Goal: Task Accomplishment & Management: Complete application form

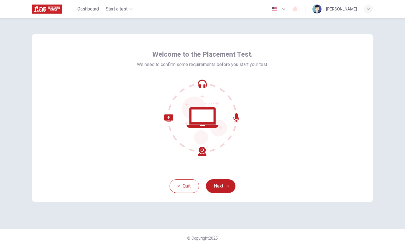
click at [221, 187] on button "Next" at bounding box center [221, 187] width 30 height 14
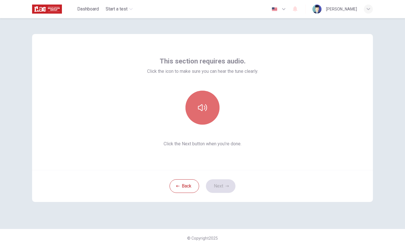
click at [207, 118] on button "button" at bounding box center [202, 108] width 34 height 34
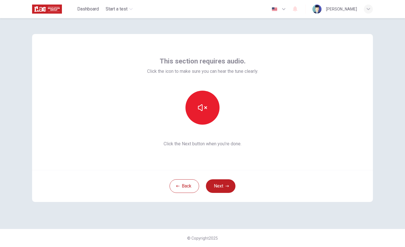
click at [226, 190] on button "Next" at bounding box center [221, 187] width 30 height 14
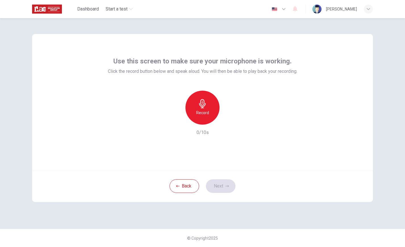
click at [212, 108] on div "Record" at bounding box center [202, 108] width 34 height 34
click at [199, 114] on h6 "Stop" at bounding box center [202, 113] width 9 height 7
click at [220, 185] on button "Next" at bounding box center [221, 187] width 30 height 14
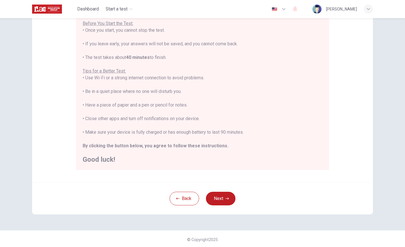
scroll to position [68, 0]
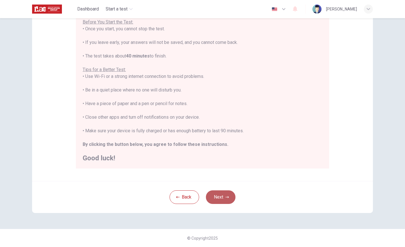
click at [217, 199] on button "Next" at bounding box center [221, 198] width 30 height 14
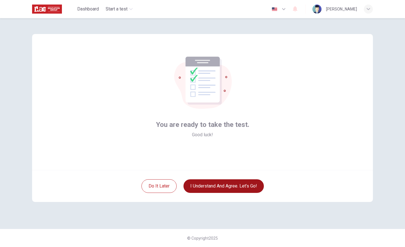
click at [217, 186] on button "I understand and agree. Let’s go!" at bounding box center [223, 187] width 80 height 14
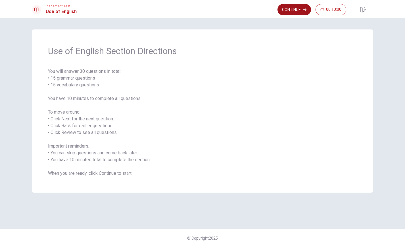
click at [297, 10] on button "Continue" at bounding box center [293, 9] width 33 height 11
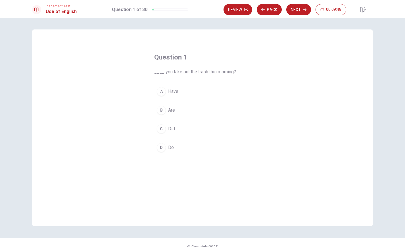
click at [168, 129] on span "Did" at bounding box center [171, 129] width 7 height 7
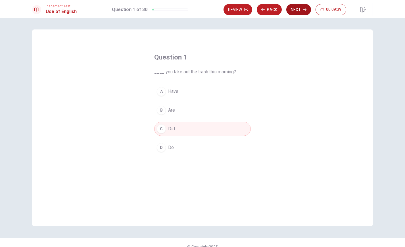
click at [301, 13] on button "Next" at bounding box center [298, 9] width 25 height 11
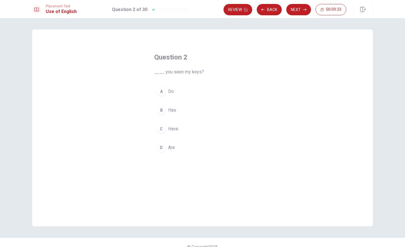
click at [174, 146] on span "Are" at bounding box center [171, 147] width 7 height 7
click at [173, 94] on span "Do" at bounding box center [171, 91] width 6 height 7
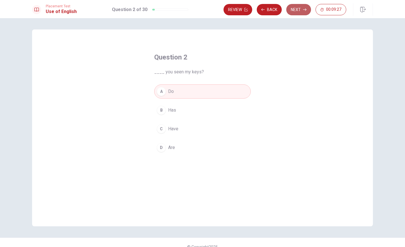
click at [302, 12] on button "Next" at bounding box center [298, 9] width 25 height 11
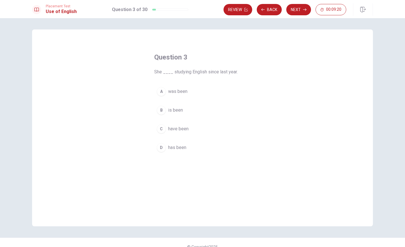
click at [178, 151] on button "D has been" at bounding box center [202, 148] width 96 height 14
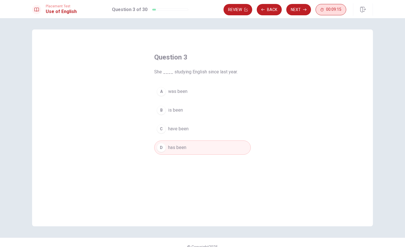
click at [329, 9] on span "00:09:15" at bounding box center [333, 9] width 15 height 5
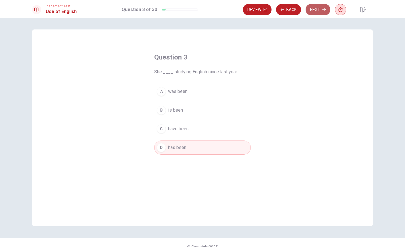
click at [322, 10] on icon "button" at bounding box center [323, 9] width 3 height 3
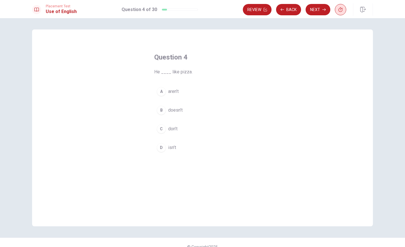
click at [180, 113] on span "doesn’t" at bounding box center [175, 110] width 14 height 7
click at [316, 9] on button "Next" at bounding box center [317, 9] width 25 height 11
click at [177, 129] on button "C read" at bounding box center [202, 129] width 96 height 14
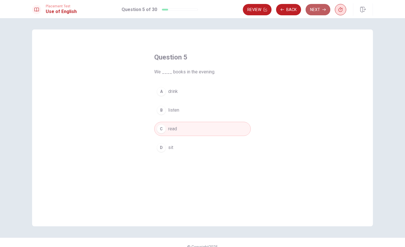
click at [316, 10] on button "Next" at bounding box center [317, 9] width 25 height 11
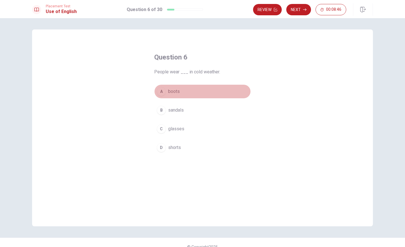
click at [177, 93] on span "boots" at bounding box center [174, 91] width 12 height 7
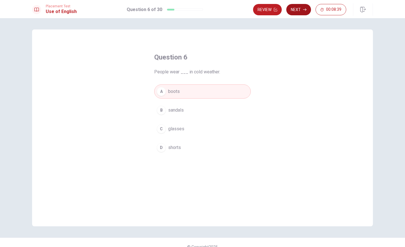
click at [298, 11] on button "Next" at bounding box center [298, 9] width 25 height 11
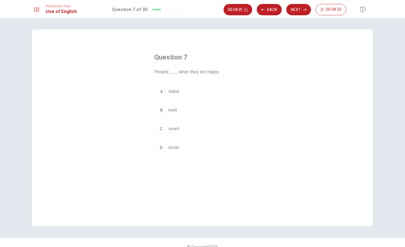
click at [174, 147] on span "smile" at bounding box center [173, 147] width 11 height 7
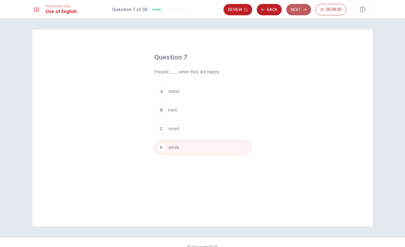
click at [298, 12] on button "Next" at bounding box center [298, 9] width 25 height 11
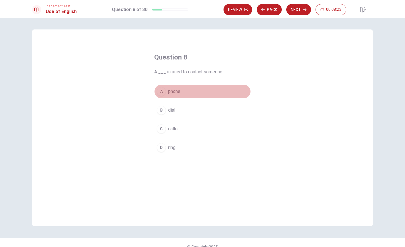
click at [174, 93] on span "phone" at bounding box center [174, 91] width 12 height 7
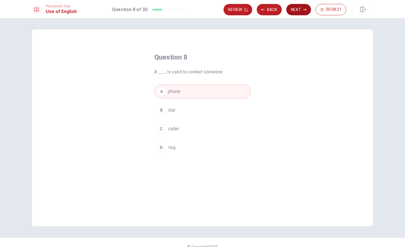
click at [301, 12] on button "Next" at bounding box center [298, 9] width 25 height 11
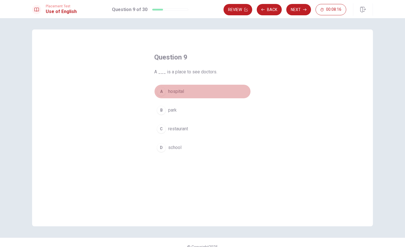
click at [176, 94] on span "hospital" at bounding box center [176, 91] width 16 height 7
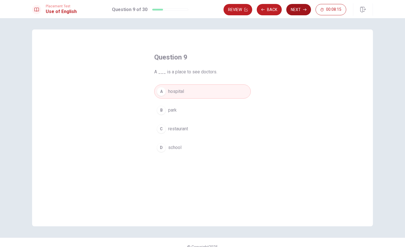
click at [298, 11] on button "Next" at bounding box center [298, 9] width 25 height 11
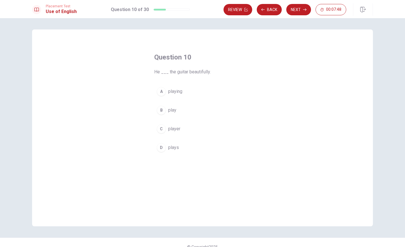
click at [172, 148] on span "plays" at bounding box center [173, 147] width 11 height 7
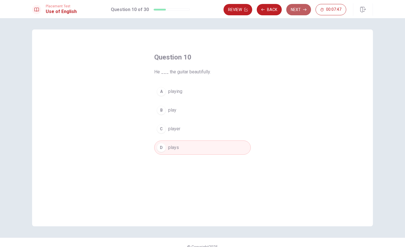
click at [299, 12] on button "Next" at bounding box center [298, 9] width 25 height 11
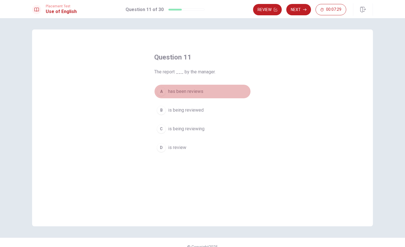
click at [195, 94] on span "has been reviews" at bounding box center [185, 91] width 35 height 7
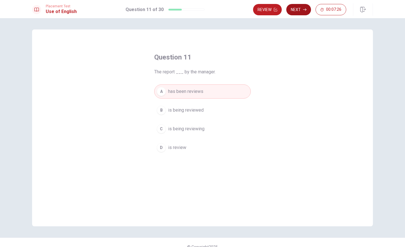
click at [300, 9] on button "Next" at bounding box center [298, 9] width 25 height 11
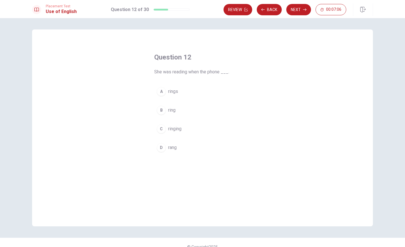
click at [181, 129] on span "ringing" at bounding box center [174, 129] width 13 height 7
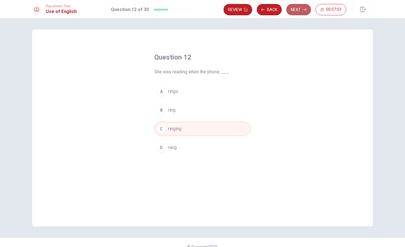
click at [301, 11] on button "Next" at bounding box center [298, 9] width 25 height 11
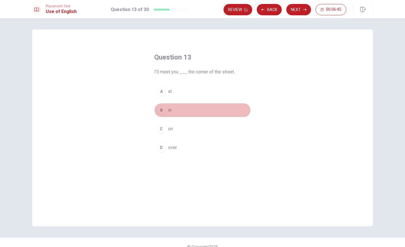
click at [173, 112] on button "B in" at bounding box center [202, 110] width 96 height 14
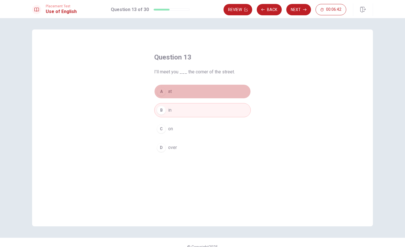
click at [173, 94] on button "A at" at bounding box center [202, 92] width 96 height 14
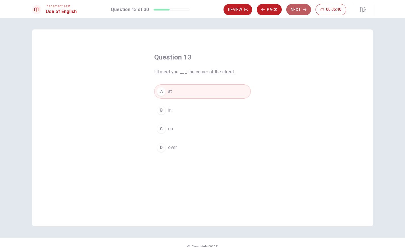
click at [307, 13] on button "Next" at bounding box center [298, 9] width 25 height 11
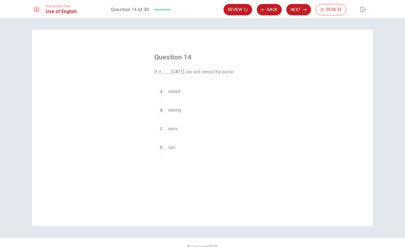
click at [180, 112] on span "raining" at bounding box center [174, 110] width 13 height 7
click at [294, 12] on button "Next" at bounding box center [298, 9] width 25 height 11
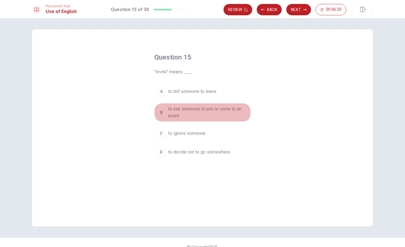
click at [197, 110] on span "to ask someone to join or come to an event" at bounding box center [208, 113] width 80 height 14
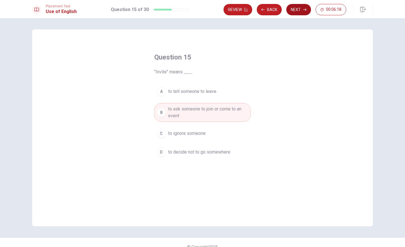
click at [300, 8] on button "Next" at bounding box center [298, 9] width 25 height 11
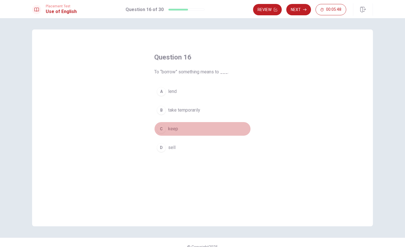
click at [175, 131] on span "keep" at bounding box center [173, 129] width 10 height 7
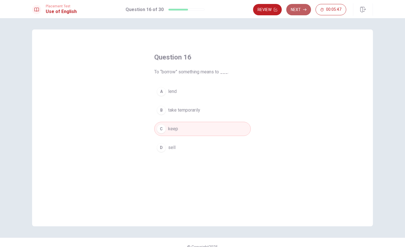
click at [298, 11] on button "Next" at bounding box center [298, 9] width 25 height 11
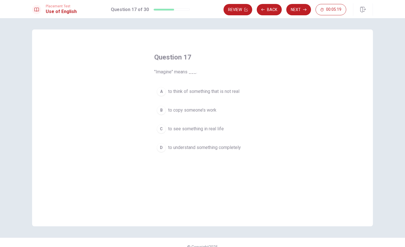
click at [183, 92] on span "to think of something that is not real" at bounding box center [203, 91] width 71 height 7
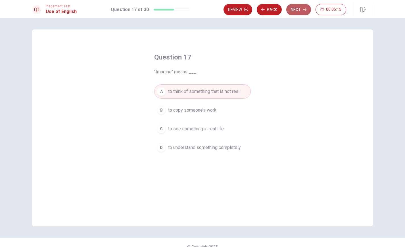
click at [293, 12] on button "Next" at bounding box center [298, 9] width 25 height 11
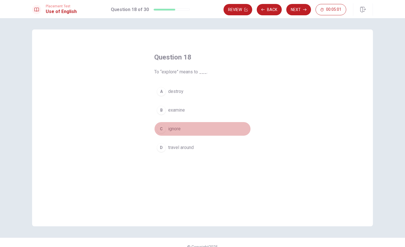
click at [174, 129] on span "ignore" at bounding box center [174, 129] width 12 height 7
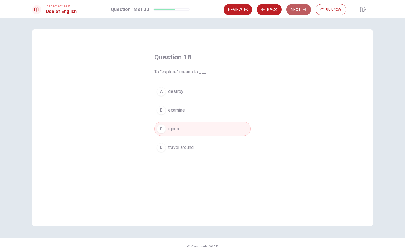
click at [298, 9] on button "Next" at bounding box center [298, 9] width 25 height 11
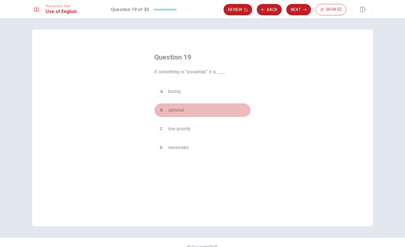
click at [185, 108] on button "B optional" at bounding box center [202, 110] width 96 height 14
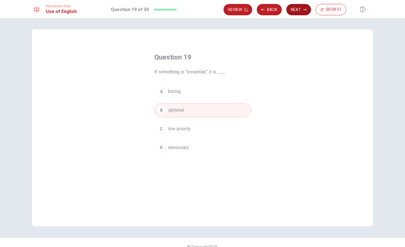
click at [306, 12] on button "Next" at bounding box center [298, 9] width 25 height 11
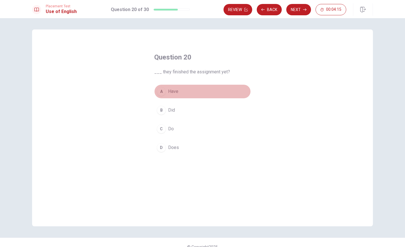
click at [178, 94] on span "Have" at bounding box center [173, 91] width 10 height 7
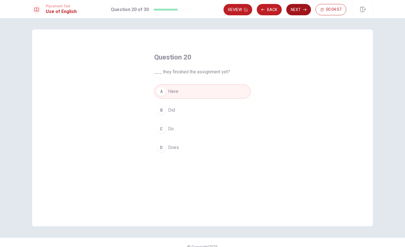
click at [291, 13] on button "Next" at bounding box center [298, 9] width 25 height 11
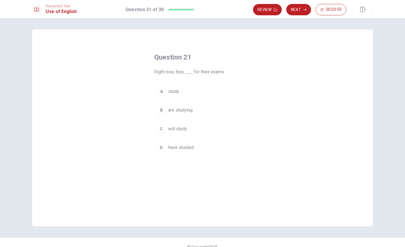
click at [182, 129] on span "will study" at bounding box center [177, 129] width 19 height 7
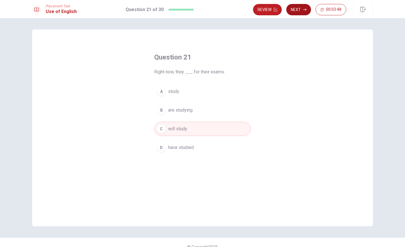
click at [299, 11] on button "Next" at bounding box center [298, 9] width 25 height 11
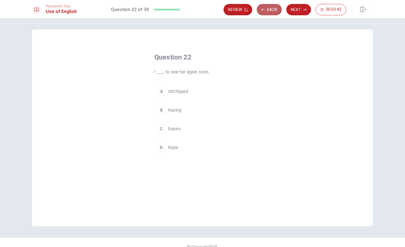
click at [273, 10] on button "Back" at bounding box center [269, 9] width 25 height 11
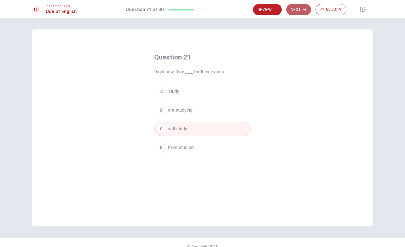
click at [297, 11] on button "Next" at bounding box center [298, 9] width 25 height 11
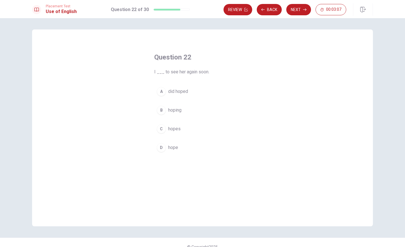
click at [168, 145] on span "hope" at bounding box center [173, 147] width 10 height 7
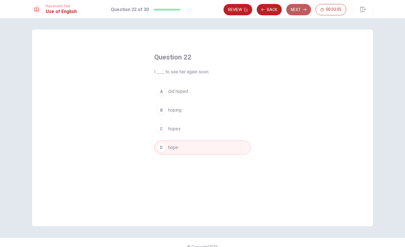
click at [297, 9] on button "Next" at bounding box center [298, 9] width 25 height 11
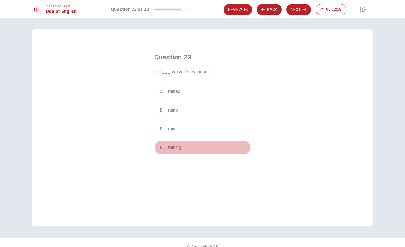
click at [174, 151] on button "D raining" at bounding box center [202, 148] width 96 height 14
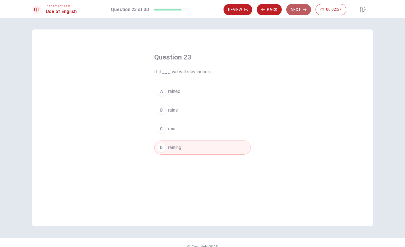
click at [298, 14] on button "Next" at bounding box center [298, 9] width 25 height 11
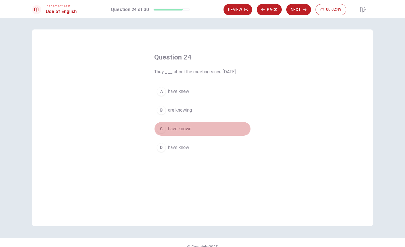
click at [182, 127] on span "have known" at bounding box center [179, 129] width 23 height 7
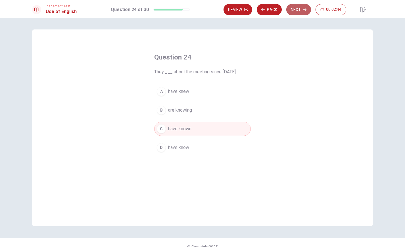
click at [294, 13] on button "Next" at bounding box center [298, 9] width 25 height 11
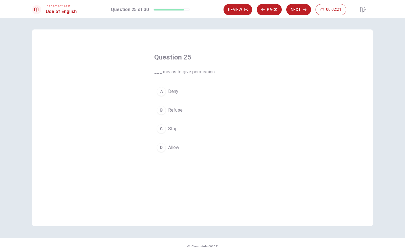
click at [175, 145] on span "Allow" at bounding box center [173, 147] width 11 height 7
click at [300, 12] on button "Next" at bounding box center [298, 9] width 25 height 11
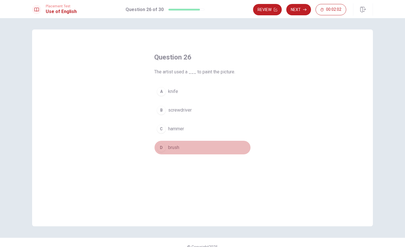
click at [176, 145] on span "brush" at bounding box center [173, 147] width 11 height 7
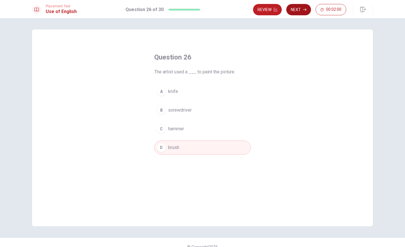
click at [296, 10] on button "Next" at bounding box center [298, 9] width 25 height 11
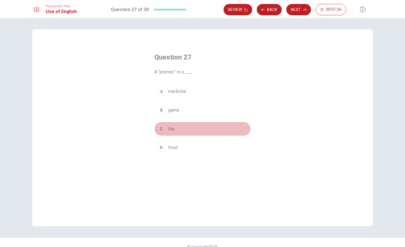
click at [173, 131] on span "trip" at bounding box center [171, 129] width 7 height 7
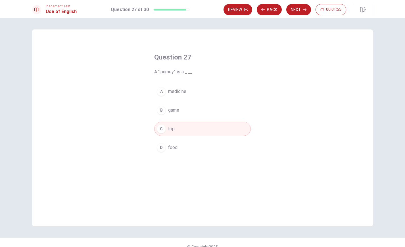
click at [298, 11] on button "Next" at bounding box center [298, 9] width 25 height 11
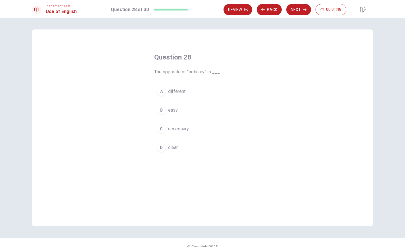
click at [178, 91] on span "different" at bounding box center [176, 91] width 17 height 7
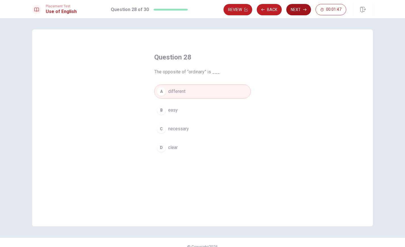
click at [298, 9] on button "Next" at bounding box center [298, 9] width 25 height 11
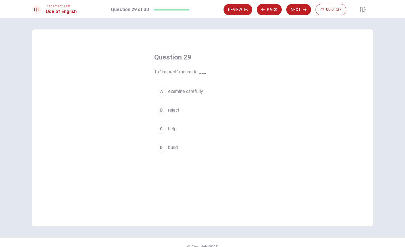
click at [190, 94] on span "examine carefully" at bounding box center [185, 91] width 35 height 7
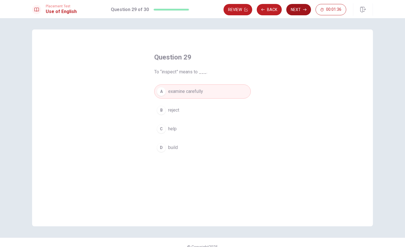
click at [300, 10] on button "Next" at bounding box center [298, 9] width 25 height 11
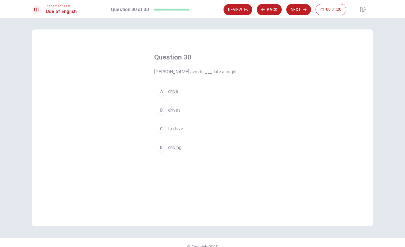
click at [174, 129] on span "to drive" at bounding box center [175, 129] width 15 height 7
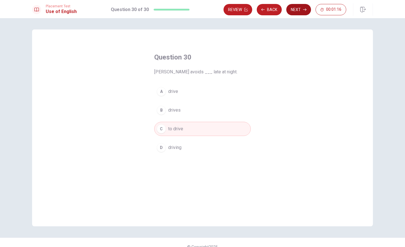
click at [298, 8] on button "Next" at bounding box center [298, 9] width 25 height 11
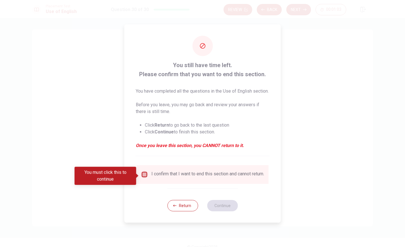
click at [142, 178] on input "You must click this to continue" at bounding box center [144, 174] width 7 height 7
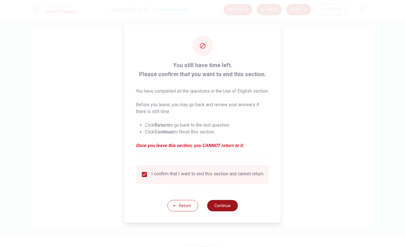
click at [225, 212] on button "Continue" at bounding box center [222, 205] width 31 height 11
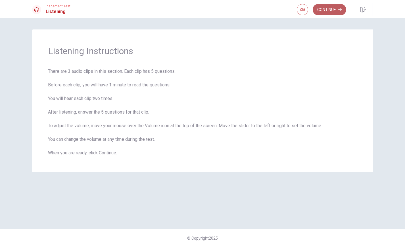
click at [323, 8] on button "Continue" at bounding box center [328, 9] width 33 height 11
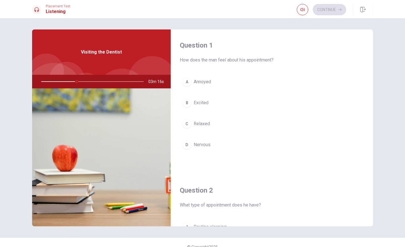
click at [207, 145] on span "Nervous" at bounding box center [202, 145] width 17 height 7
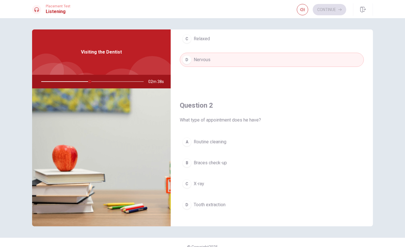
scroll to position [170, 0]
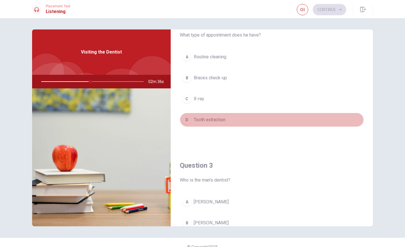
click at [213, 119] on span "Tooth extraction" at bounding box center [210, 120] width 32 height 7
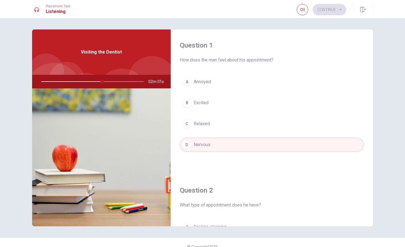
scroll to position [85, 0]
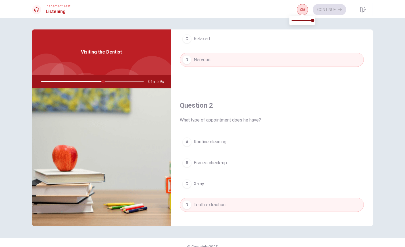
click at [304, 11] on icon "button" at bounding box center [302, 9] width 5 height 5
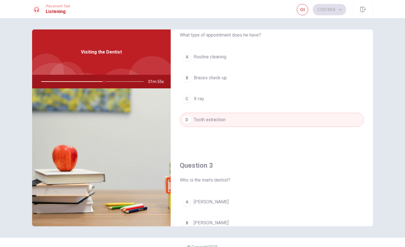
scroll to position [255, 0]
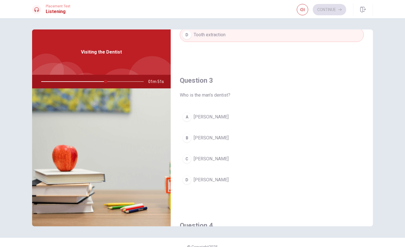
click at [187, 180] on div "D" at bounding box center [186, 180] width 9 height 9
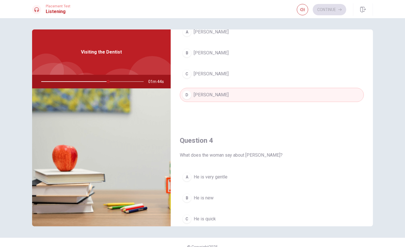
scroll to position [426, 0]
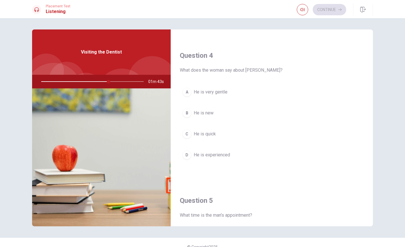
click at [187, 91] on div "A" at bounding box center [186, 92] width 9 height 9
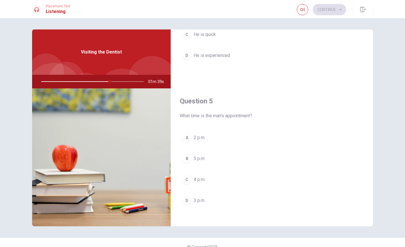
scroll to position [9, 0]
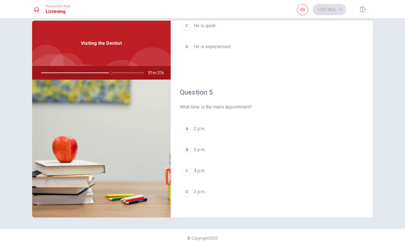
click at [190, 190] on div "D" at bounding box center [186, 192] width 9 height 9
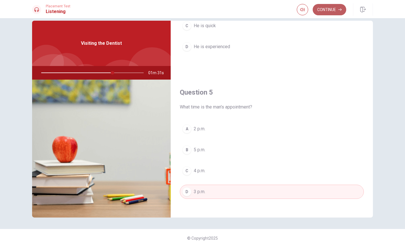
click at [319, 9] on button "Continue" at bounding box center [328, 9] width 33 height 11
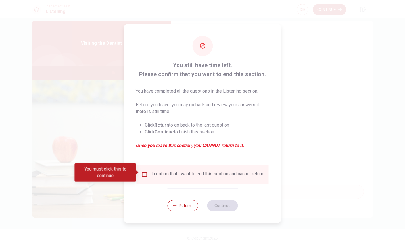
click at [145, 172] on input "You must click this to continue" at bounding box center [144, 174] width 7 height 7
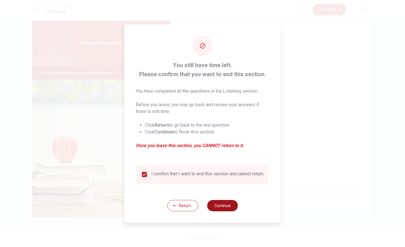
click at [220, 205] on button "Continue" at bounding box center [222, 205] width 31 height 11
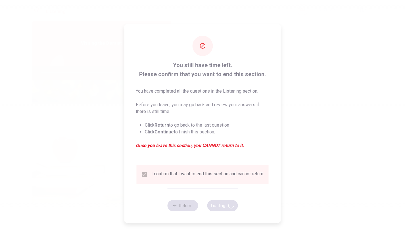
type input "71"
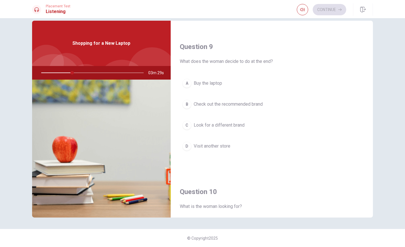
scroll to position [525, 0]
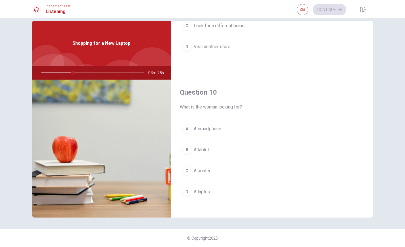
click at [194, 189] on span "A laptop" at bounding box center [202, 192] width 16 height 7
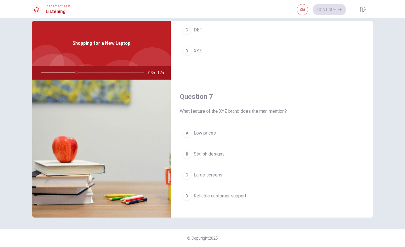
scroll to position [170, 0]
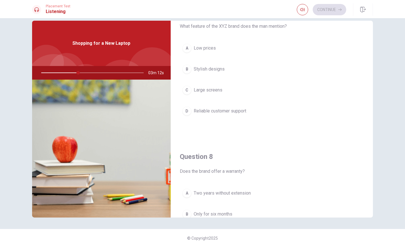
click at [220, 112] on span "Reliable customer support" at bounding box center [220, 111] width 52 height 7
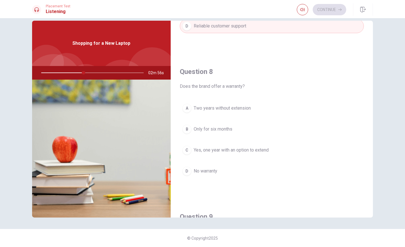
scroll to position [0, 0]
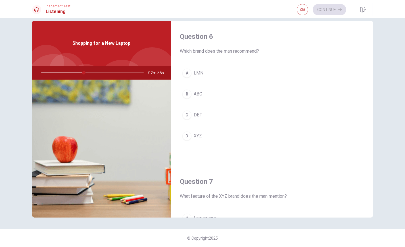
click at [199, 134] on span "XYZ" at bounding box center [198, 136] width 8 height 7
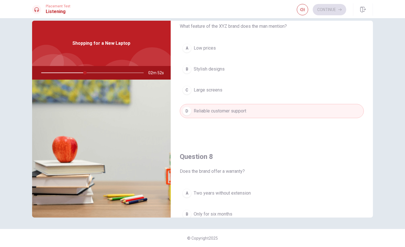
scroll to position [255, 0]
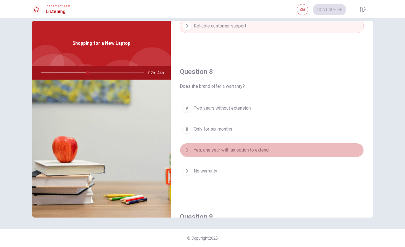
click at [220, 148] on span "Yes, one year with an option to extend" at bounding box center [231, 150] width 75 height 7
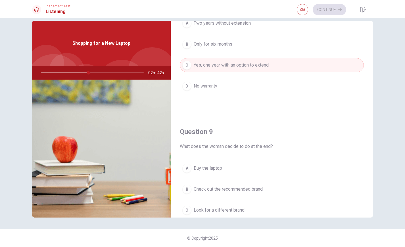
scroll to position [426, 0]
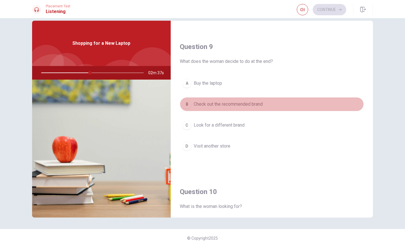
click at [209, 103] on span "Check out the recommended brand" at bounding box center [228, 104] width 69 height 7
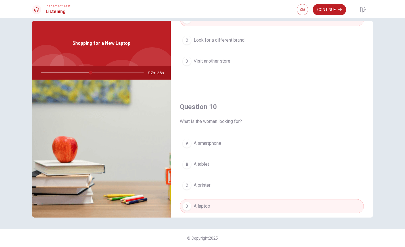
scroll to position [525, 0]
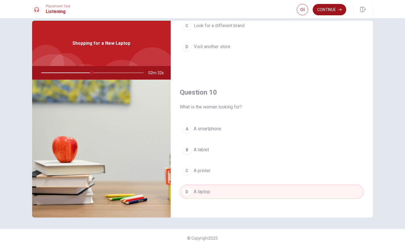
click at [330, 8] on button "Continue" at bounding box center [328, 9] width 33 height 11
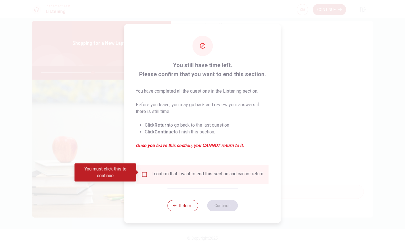
click at [146, 175] on input "You must click this to continue" at bounding box center [144, 174] width 7 height 7
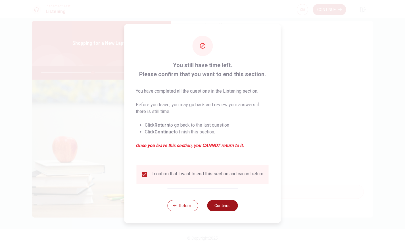
click at [226, 207] on button "Continue" at bounding box center [222, 205] width 31 height 11
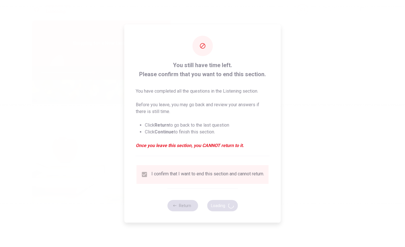
type input "51"
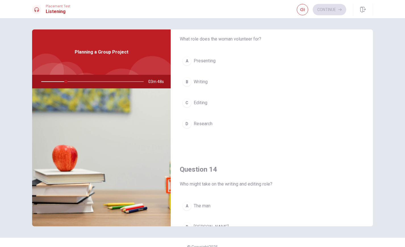
scroll to position [270, 0]
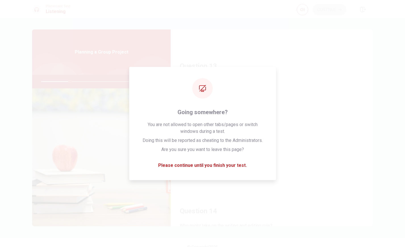
click at [262, 9] on div "Placement Test Listening Continue" at bounding box center [202, 9] width 359 height 12
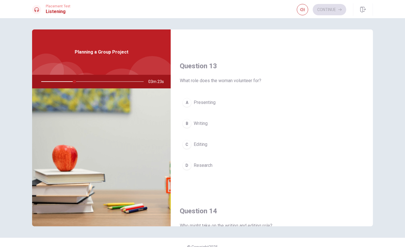
click at [209, 164] on span "Research" at bounding box center [203, 165] width 19 height 7
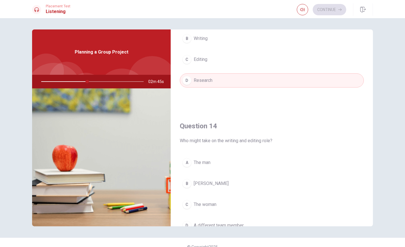
scroll to position [440, 0]
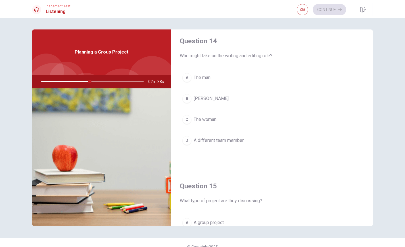
click at [209, 118] on span "The woman" at bounding box center [205, 119] width 23 height 7
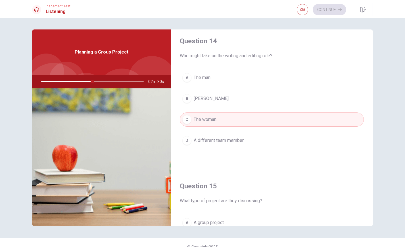
click at [197, 95] on span "[PERSON_NAME]" at bounding box center [211, 98] width 35 height 7
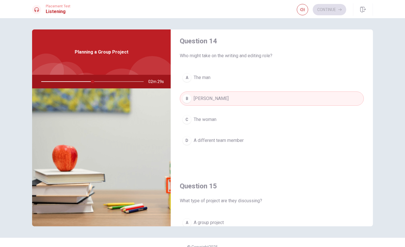
scroll to position [525, 0]
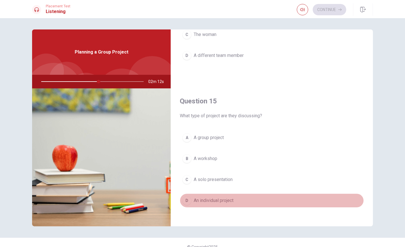
click at [230, 197] on span "An individual project" at bounding box center [214, 200] width 40 height 7
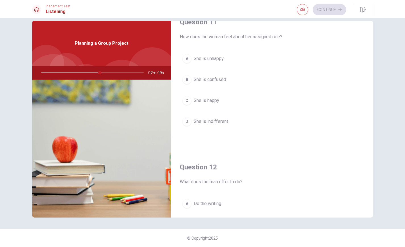
scroll to position [100, 0]
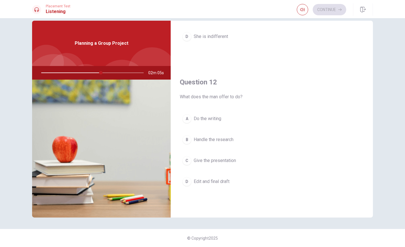
click at [213, 113] on button "A Do the writing" at bounding box center [272, 119] width 184 height 14
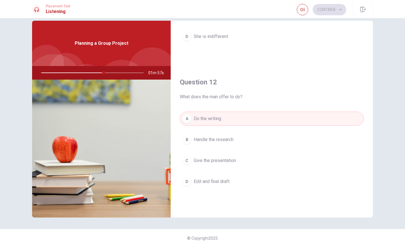
scroll to position [0, 0]
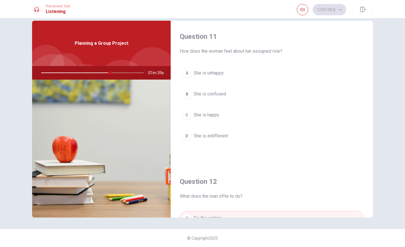
click at [226, 136] on span "She is indifferent" at bounding box center [211, 136] width 34 height 7
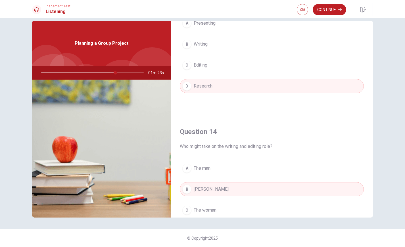
scroll to position [426, 0]
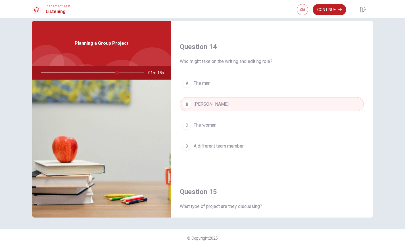
click at [237, 145] on span "A different team member" at bounding box center [219, 146] width 50 height 7
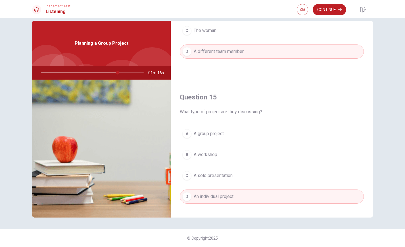
scroll to position [525, 0]
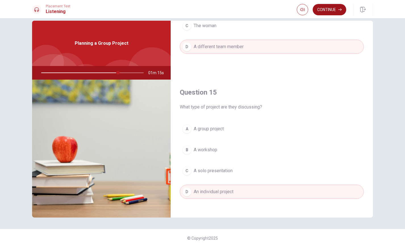
click at [331, 12] on button "Continue" at bounding box center [328, 9] width 33 height 11
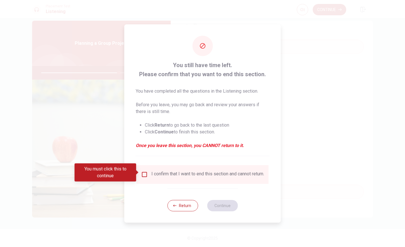
click at [143, 171] on input "You must click this to continue" at bounding box center [144, 174] width 7 height 7
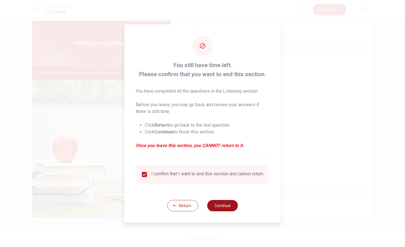
click at [220, 206] on button "Continue" at bounding box center [222, 205] width 31 height 11
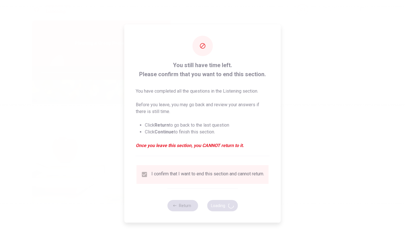
type input "79"
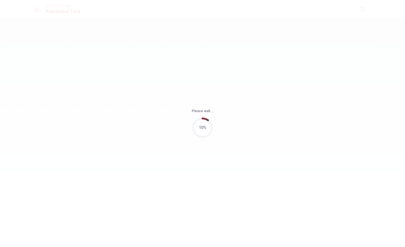
scroll to position [0, 0]
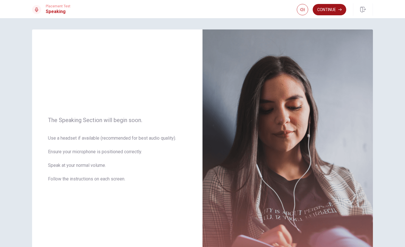
click at [325, 11] on button "Continue" at bounding box center [328, 9] width 33 height 11
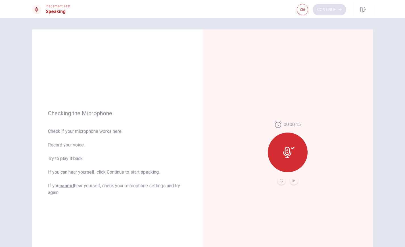
click at [325, 11] on div "Continue" at bounding box center [321, 9] width 49 height 11
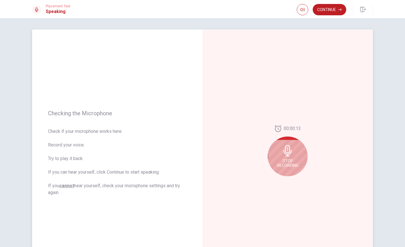
click at [289, 161] on span "Stop Recording" at bounding box center [287, 163] width 21 height 9
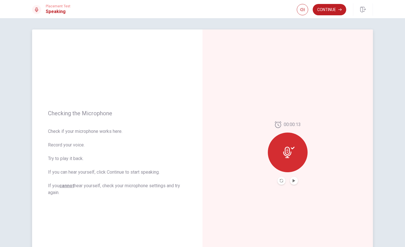
click at [291, 154] on icon at bounding box center [288, 152] width 11 height 11
click at [293, 178] on button "Play Audio" at bounding box center [294, 181] width 8 height 8
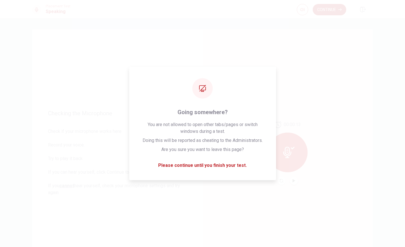
click at [263, 18] on div "Placement Test Speaking Continue" at bounding box center [202, 9] width 405 height 18
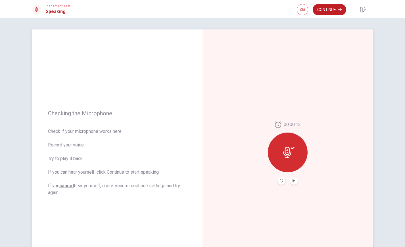
click at [295, 161] on div at bounding box center [288, 153] width 40 height 40
click at [283, 183] on button "Record Again" at bounding box center [281, 181] width 8 height 8
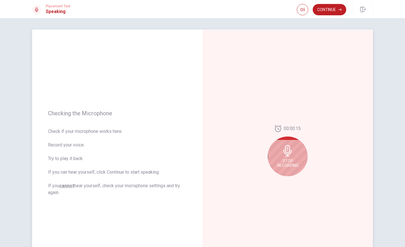
click at [289, 162] on span "Stop Recording" at bounding box center [287, 163] width 21 height 9
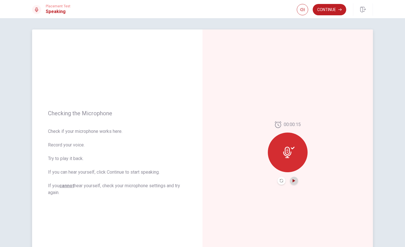
click at [294, 180] on icon "Play Audio" at bounding box center [293, 180] width 3 height 3
click at [295, 182] on button "Play Audio" at bounding box center [294, 181] width 8 height 8
click at [283, 182] on icon "Record Again" at bounding box center [280, 180] width 3 height 3
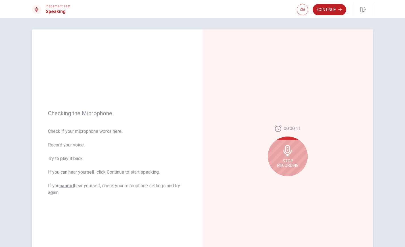
click at [299, 168] on div "Stop Recording" at bounding box center [288, 157] width 40 height 40
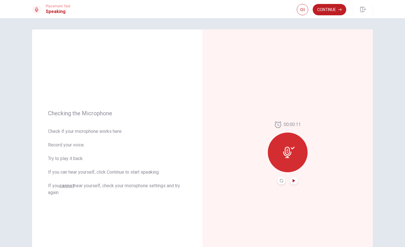
click at [294, 180] on icon "Play Audio" at bounding box center [293, 180] width 3 height 3
click at [333, 9] on button "Continue" at bounding box center [328, 9] width 33 height 11
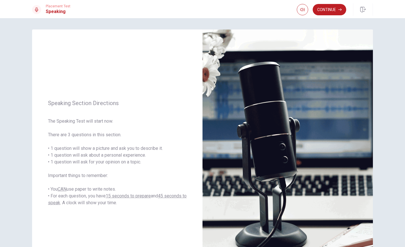
click at [328, 9] on button "Continue" at bounding box center [328, 9] width 33 height 11
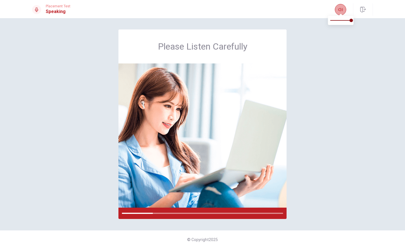
click at [342, 7] on button "button" at bounding box center [340, 9] width 11 height 11
click at [332, 127] on div "Please Listen Carefully" at bounding box center [202, 125] width 359 height 190
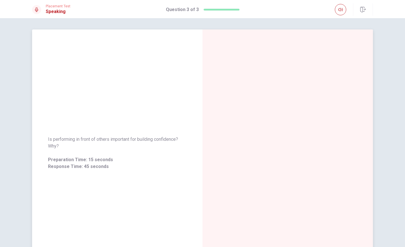
click at [170, 138] on span "Is performing in front of others important for building confidence? Why?" at bounding box center [117, 143] width 138 height 14
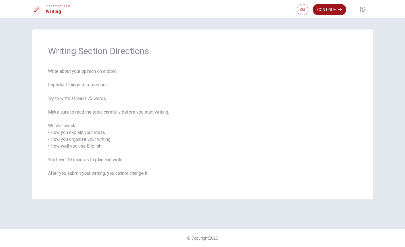
click at [325, 11] on button "Continue" at bounding box center [328, 9] width 33 height 11
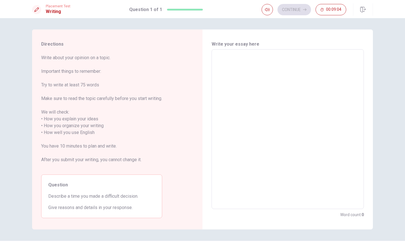
click at [229, 60] on textarea at bounding box center [287, 129] width 144 height 151
type textarea "i"
type textarea "x"
type textarea "in"
type textarea "x"
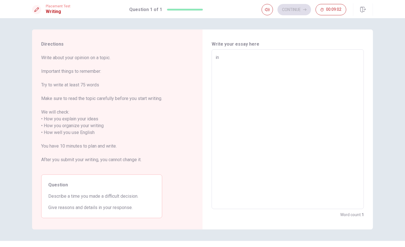
type textarea "in"
type textarea "x"
type textarea "in f"
type textarea "x"
type textarea "in fa"
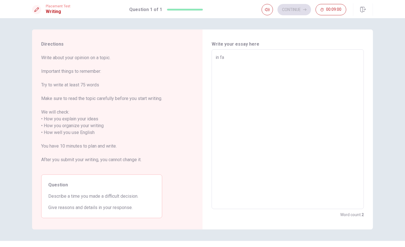
type textarea "x"
type textarea "in fac"
type textarea "x"
type textarea "in fact"
type textarea "x"
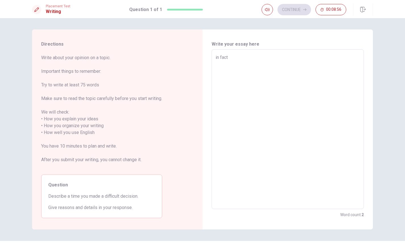
type textarea "in fact,"
type textarea "x"
type textarea "in fact,e"
type textarea "x"
type textarea "in fact,ev"
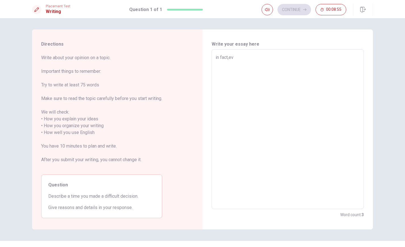
type textarea "x"
type textarea "in fact,eve"
type textarea "x"
type textarea "in fact,ever"
type textarea "x"
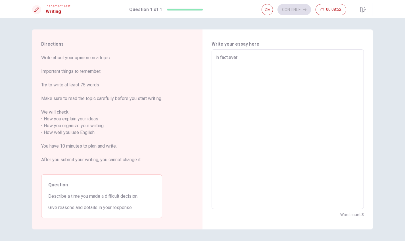
type textarea "in fact,every"
type textarea "x"
type textarea "in fact,every"
type textarea "x"
type textarea "in fact,every p"
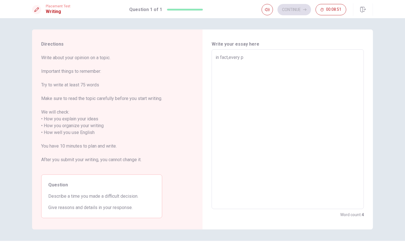
type textarea "x"
type textarea "in fact,every"
type textarea "x"
type textarea "in fact,every"
type textarea "x"
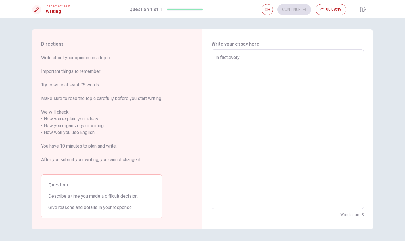
type textarea "in fact,everyo"
type textarea "x"
type textarea "in fact,everyon"
type textarea "x"
type textarea "in fact,everyone"
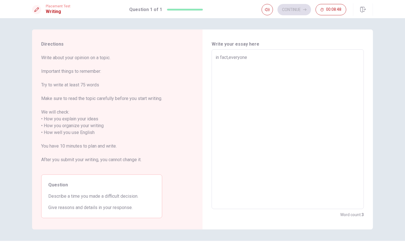
type textarea "x"
type textarea "in fact,everyone"
type textarea "x"
type textarea "in fact,everyone h"
type textarea "x"
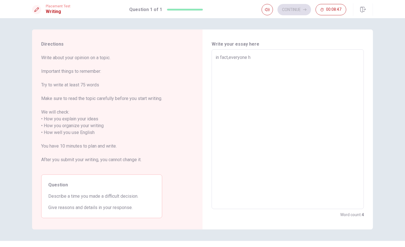
type textarea "in fact,everyone ha"
type textarea "x"
type textarea "in fact,everyone has"
type textarea "x"
type textarea "in fact,everyone ha"
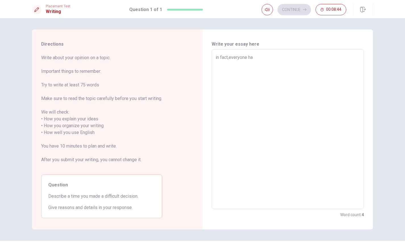
type textarea "x"
type textarea "in fact,everyone has"
type textarea "x"
type textarea "in fact,everyone has"
type textarea "x"
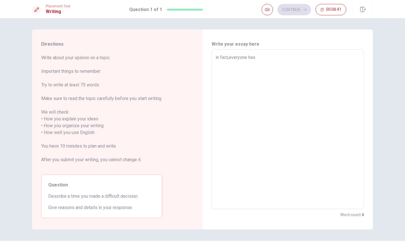
type textarea "in fact,everyone has s"
type textarea "x"
type textarea "in fact,everyone has sp"
type textarea "x"
type textarea "in fact,everyone has spe"
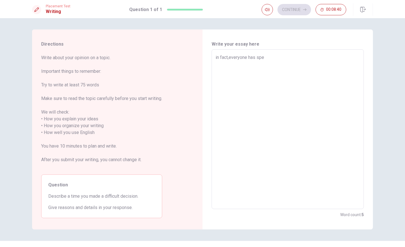
type textarea "x"
type textarea "in fact,everyone has spec"
type textarea "x"
type textarea "in fact,everyone has speci"
type textarea "x"
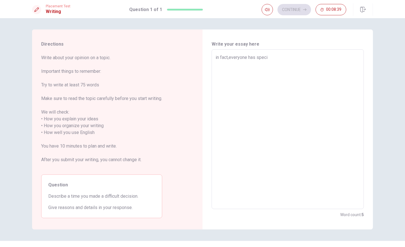
type textarea "in fact,everyone has specil"
type textarea "x"
type textarea "in fact,everyone has speci"
type textarea "x"
type textarea "in fact,everyone has specia"
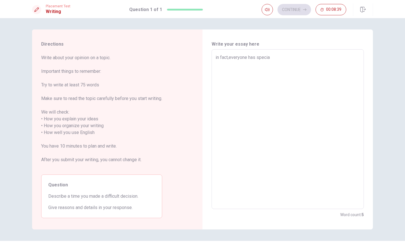
type textarea "x"
type textarea "in fact,everyone has special"
type textarea "x"
type textarea "in fact,everyone has special"
type textarea "x"
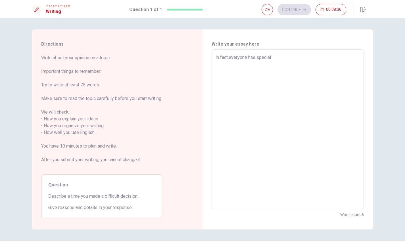
type textarea "in fact,everyone has special t"
type textarea "x"
type textarea "in fact,everyone has special ti"
type textarea "x"
type textarea "in fact,everyone has special [PERSON_NAME]"
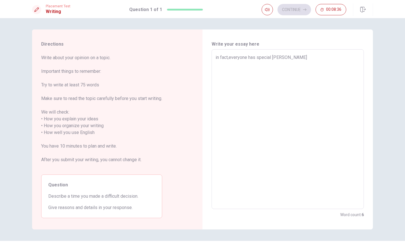
type textarea "x"
type textarea "in fact,everyone has special time"
type textarea "x"
type textarea "in fact,everyone has special time"
type textarea "x"
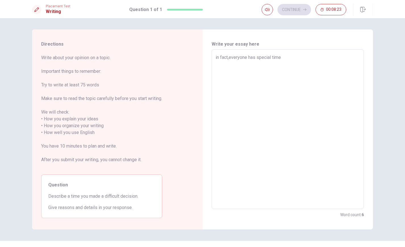
type textarea "in fact,everyone has special time t"
type textarea "x"
type textarea "in fact,everyone has special time to"
type textarea "x"
type textarea "in fact,everyone has special time to"
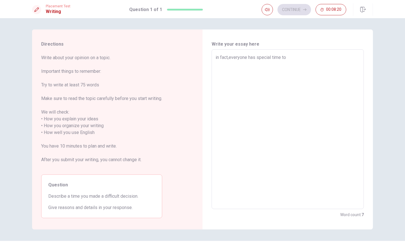
type textarea "x"
type textarea "in fact,everyone has special time to m"
type textarea "x"
type textarea "in fact,everyone has special time to ma"
type textarea "x"
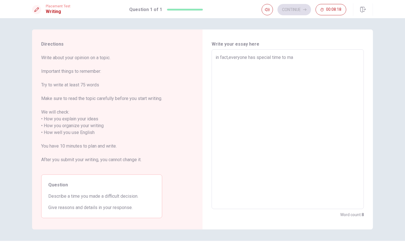
type textarea "in fact,everyone has special time to mad"
type textarea "x"
type textarea "in fact,everyone has special time to made"
type textarea "x"
type textarea "in fact,everyone has special time to made"
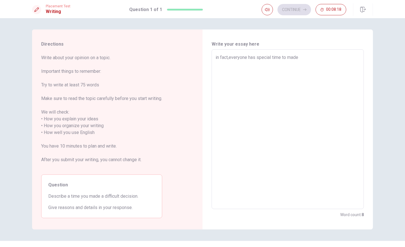
type textarea "x"
type textarea "in fact,everyone has special time to made a"
type textarea "x"
type textarea "in fact,everyone has special time to made a"
type textarea "x"
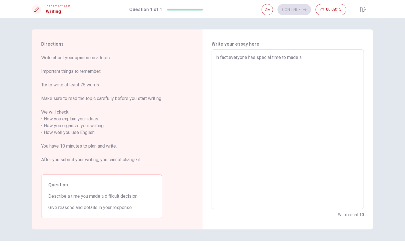
type textarea "in fact,everyone has special time to made a d"
type textarea "x"
type textarea "in fact,everyone has special time to made a"
type textarea "x"
type textarea "in fact,everyone has special time to made a d"
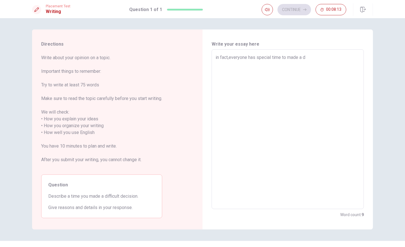
type textarea "x"
type textarea "in fact,everyone has special time to made a di"
type textarea "x"
type textarea "in fact,everyone has special time to made a dif"
type textarea "x"
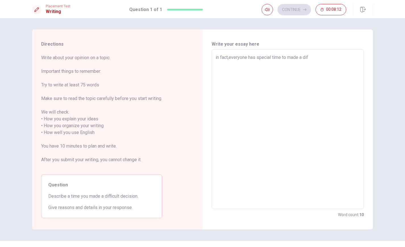
type textarea "in fact,everyone has special time to made a diff"
type textarea "x"
type textarea "in fact,everyone has special time to made a diffi"
type textarea "x"
type textarea "in fact,everyone has special time to made a diffic"
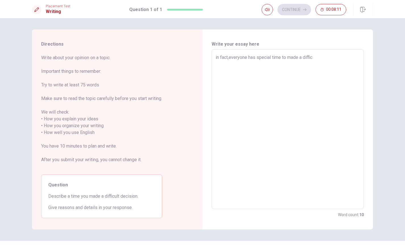
type textarea "x"
type textarea "in fact,everyone has special time to made a difficu"
type textarea "x"
type textarea "in fact,everyone has special time to made a difficul"
type textarea "x"
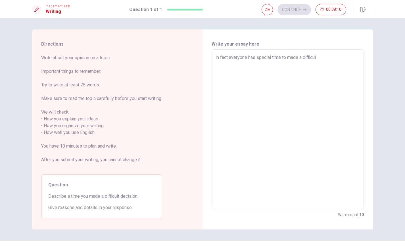
type textarea "in fact,everyone has special time to made a difficult"
type textarea "x"
type textarea "in fact,everyone has special time to made a difficult"
type textarea "x"
type textarea "in fact,everyone has special time to made a difficult d"
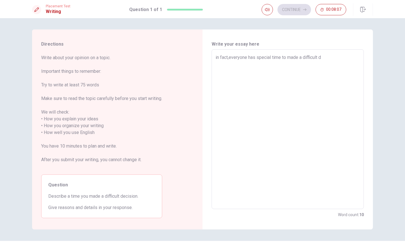
type textarea "x"
type textarea "in fact,everyone has special time to made a difficult de"
type textarea "x"
type textarea "in fact,everyone has special time to made a difficult dex"
type textarea "x"
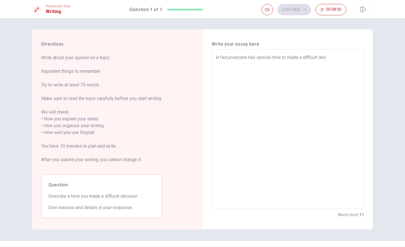
type textarea "in fact,everyone has special time to made a difficult de"
type textarea "x"
type textarea "in fact,everyone has special time to made a difficult dec"
type textarea "x"
type textarea "in fact,everyone has special time to made a difficult deci"
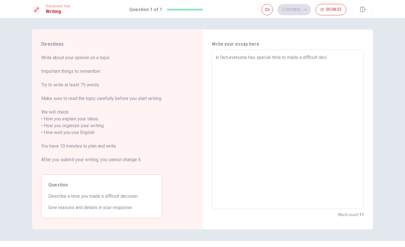
type textarea "x"
type textarea "in fact,everyone has special time to made a difficult decio"
type textarea "x"
type textarea "in fact,everyone has special time to made a difficult decion"
type textarea "x"
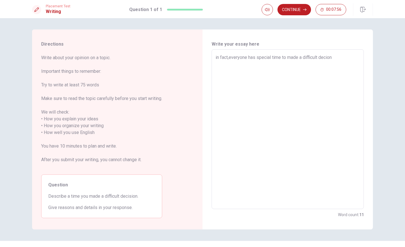
type textarea "in fact,everyone has special time to made a difficult decion"
type textarea "x"
type textarea "in fact,everyone has special time to made a difficult [PERSON_NAME]"
type textarea "x"
type textarea "in fact,everyone has special time to made a difficult [PERSON_NAME]"
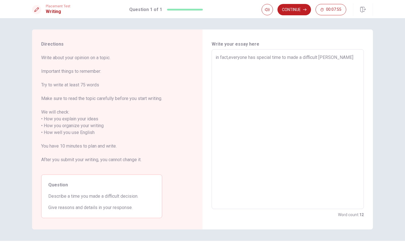
type textarea "x"
type textarea "in fact,everyone has special time to made a difficult [PERSON_NAME]"
type textarea "x"
type textarea "in fact,everyone has special time to made a difficult decion in"
type textarea "x"
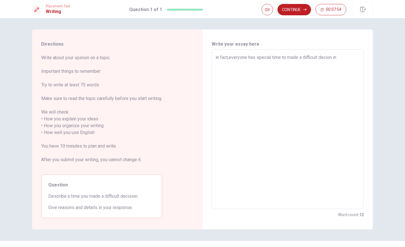
type textarea "in fact,everyone has special time to made a difficult decion in"
type textarea "x"
type textarea "in fact,everyone has special time to made a difficult decion in e"
type textarea "x"
type textarea "in fact,everyone has special time to made a difficult decion in"
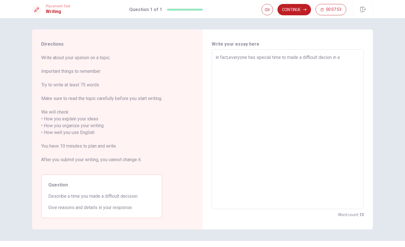
type textarea "x"
type textarea "in fact,everyone has special time to made a difficult decion in t"
type textarea "x"
type textarea "in fact,everyone has special time to made a difficult decion in th"
type textarea "x"
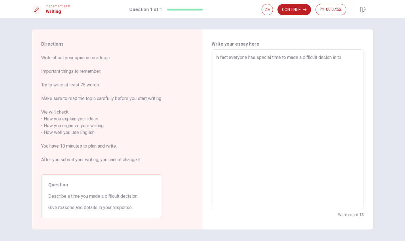
type textarea "in fact,everyone has special time to made a difficult decion in the"
type textarea "x"
type textarea "in fact,everyone has special time to made a difficult decion in the"
type textarea "x"
type textarea "in fact,everyone has special time to made a difficult decion in the p"
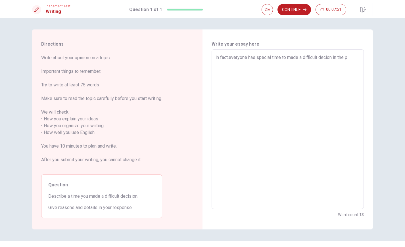
type textarea "x"
type textarea "in fact,everyone has special time to made a difficult decion in the pa"
type textarea "x"
type textarea "in fact,everyone has special time to made a difficult decion in the pas"
type textarea "x"
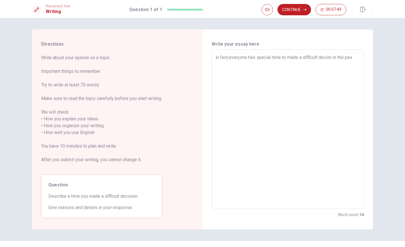
type textarea "in fact,everyone has special time to made a difficult decion in the past"
type textarea "x"
type textarea "in fact,everyone has special time to made a difficult decion in the past"
type textarea "x"
type textarea "in fact,everyone has special time to made a difficult decion in the past t"
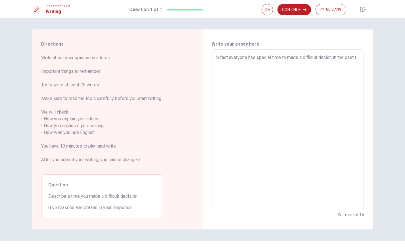
type textarea "x"
type textarea "in fact,everyone has special time to made a difficult decion in the past ti"
type textarea "x"
type textarea "in fact,everyone has special time to made a difficult decion in the past [PERSO…"
type textarea "x"
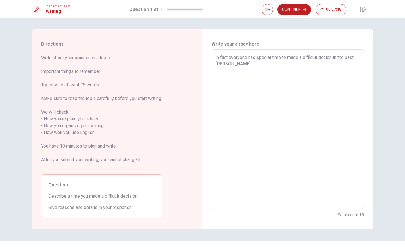
type textarea "in fact,everyone has special time to made a difficult decion in the past time"
type textarea "x"
type textarea "in fact,everyone has special time to made a difficult decion in the past time."
click at [241, 73] on textarea "in fact,everyone has special time to made a difficult decion in the past time." at bounding box center [287, 129] width 144 height 151
type textarea "x"
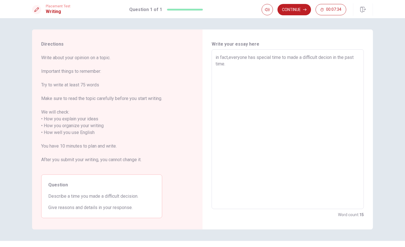
type textarea "in fact,everyone has special time to made a difficult decion in the past time.f"
type textarea "x"
type textarea "in fact,everyone has special time to made a difficult decion in the past [DOMAI…"
type textarea "x"
type textarea "in fact,everyone has special time to made a difficult decion in the past time.f…"
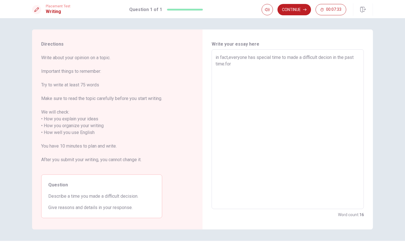
type textarea "x"
type textarea "in fact,everyone has special time to made a difficult decion in the past time.f…"
type textarea "x"
type textarea "in fact,everyone has special time to made a difficult decion in the past time.f…"
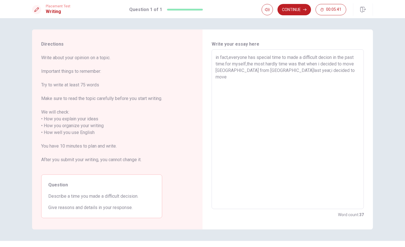
click at [297, 70] on textarea "in fact,everyone has special time to made a difficult decion in the past time.f…" at bounding box center [287, 129] width 144 height 151
click at [314, 73] on textarea "in fact,everyone has special time to made a difficult decion in the past time.f…" at bounding box center [287, 129] width 144 height 151
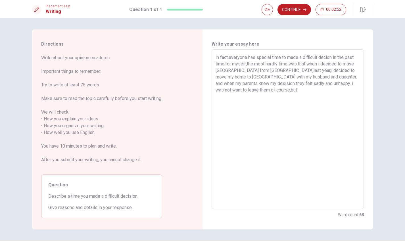
click at [302, 82] on textarea "in fact,everyone has special time to made a difficult decion in the past time.f…" at bounding box center [287, 129] width 144 height 151
click at [277, 93] on textarea "in fact,everyone has special time to made a difficult decion in the past time.f…" at bounding box center [287, 129] width 144 height 151
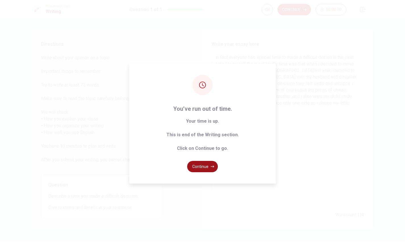
click at [194, 166] on button "Continue" at bounding box center [202, 166] width 31 height 11
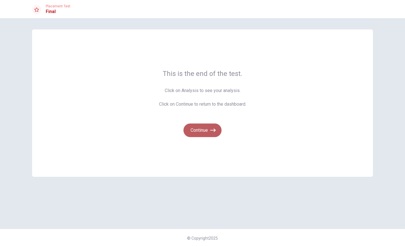
click at [205, 132] on button "Continue" at bounding box center [202, 131] width 38 height 14
